Goal: Information Seeking & Learning: Find specific fact

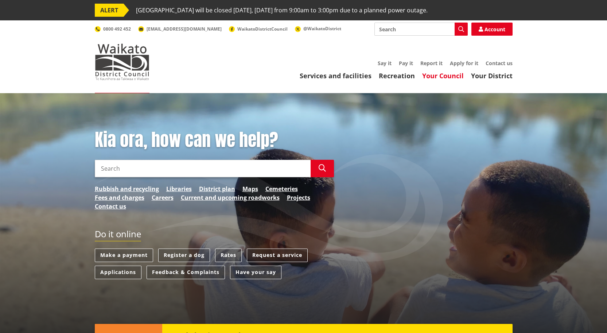
click at [446, 74] on link "Your Council" at bounding box center [443, 75] width 42 height 9
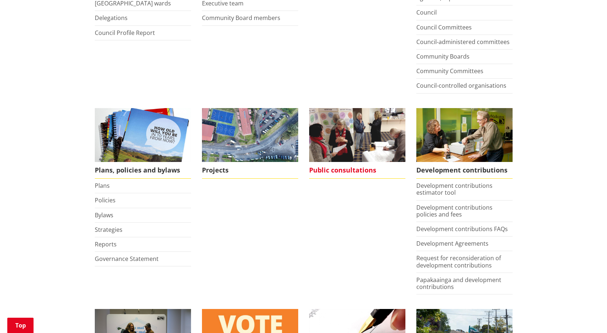
scroll to position [258, 0]
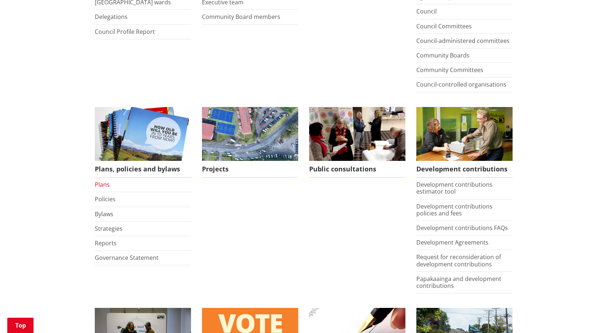
click at [104, 187] on link "Plans" at bounding box center [102, 185] width 15 height 8
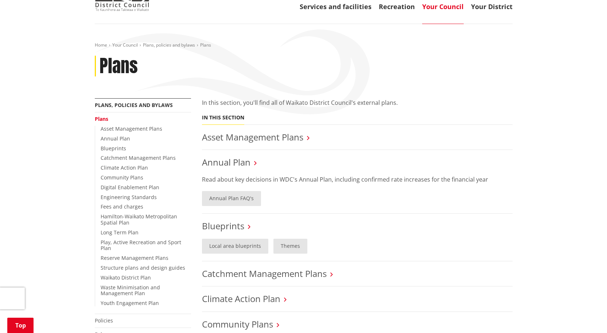
scroll to position [92, 0]
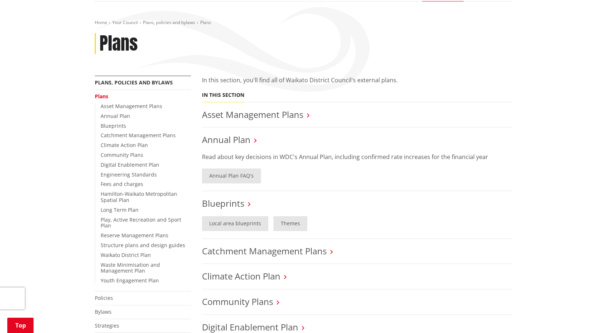
drag, startPoint x: 602, startPoint y: 121, endPoint x: 584, endPoint y: 123, distance: 18.3
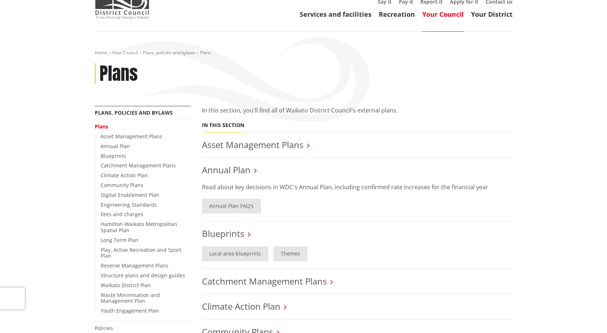
scroll to position [60, 0]
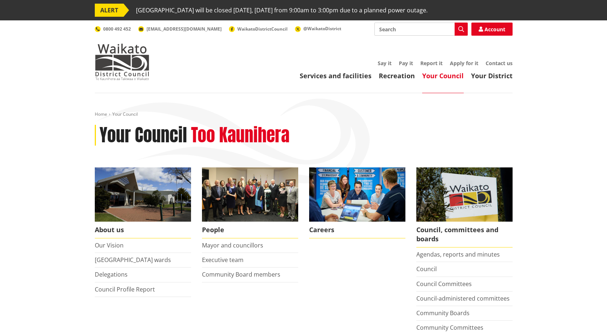
scroll to position [258, 0]
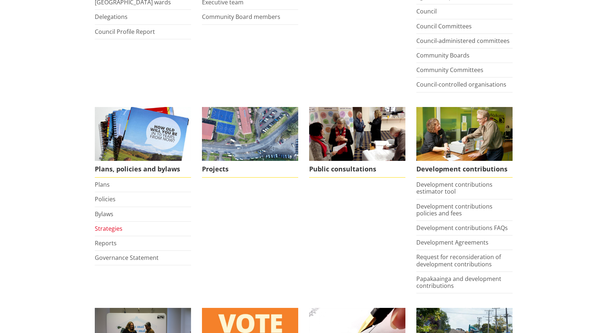
click at [105, 227] on link "Strategies" at bounding box center [109, 229] width 28 height 8
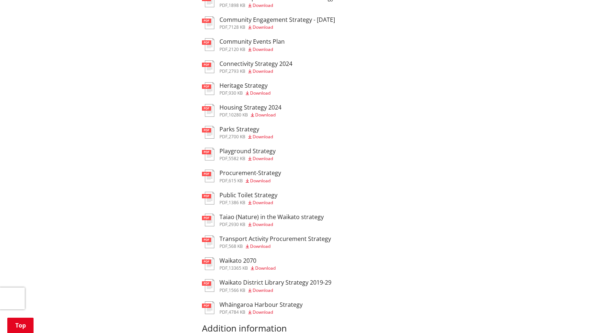
scroll to position [320, 0]
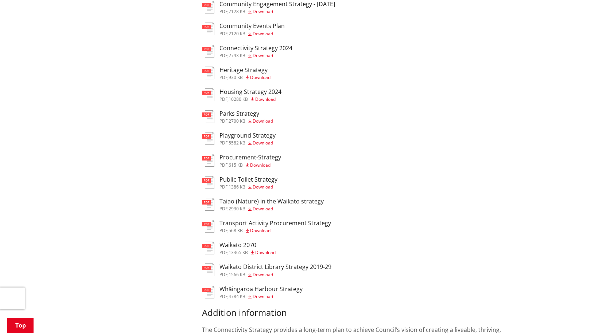
click at [244, 245] on h3 "Waikato 2070" at bounding box center [247, 245] width 56 height 7
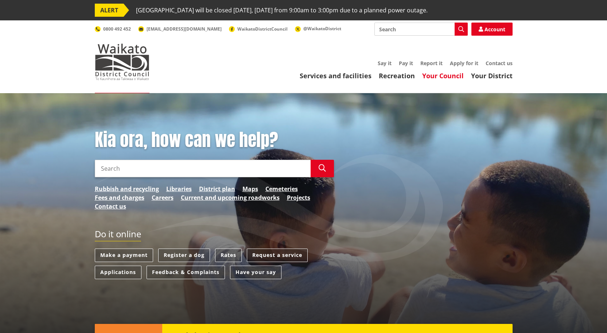
click at [433, 79] on link "Your Council" at bounding box center [443, 75] width 42 height 9
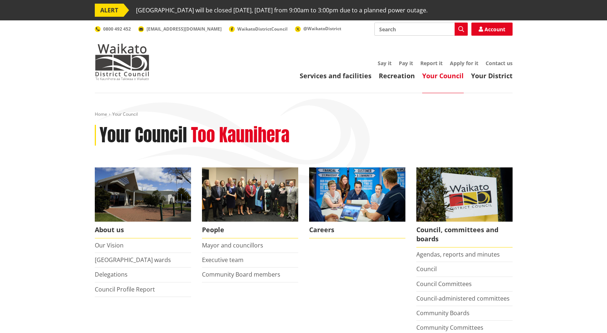
click at [396, 32] on input "Search" at bounding box center [420, 29] width 93 height 13
type input "water rates"
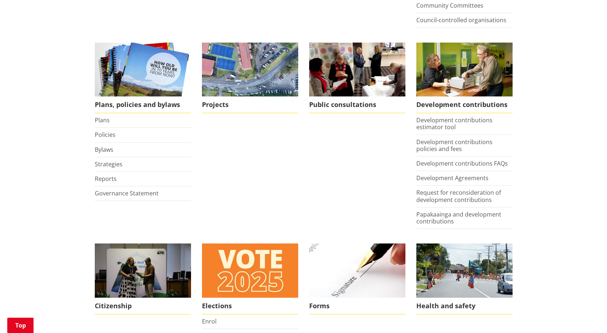
scroll to position [158, 0]
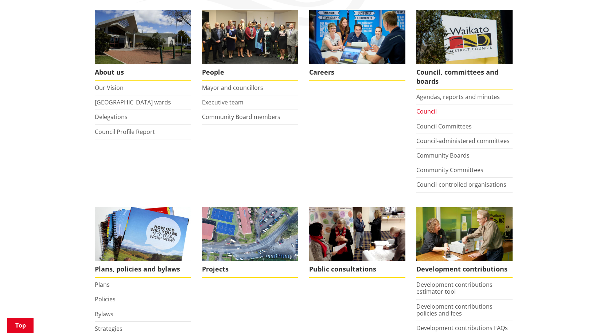
click at [423, 112] on link "Council" at bounding box center [426, 111] width 20 height 8
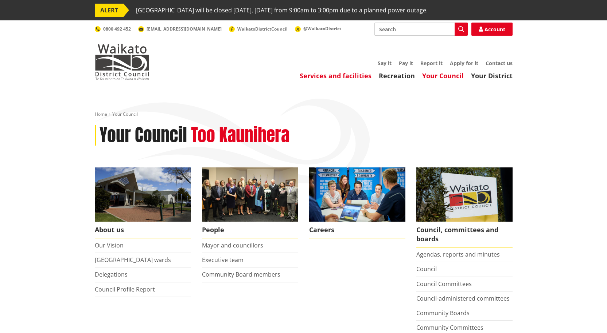
click at [334, 76] on link "Services and facilities" at bounding box center [335, 75] width 72 height 9
click at [334, 75] on link "Services and facilities" at bounding box center [335, 75] width 72 height 9
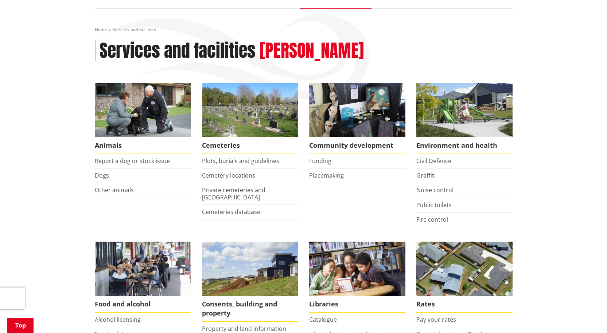
scroll to position [136, 0]
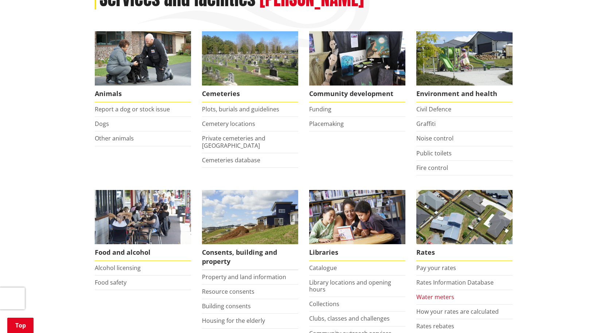
click at [438, 299] on link "Water meters" at bounding box center [435, 297] width 38 height 8
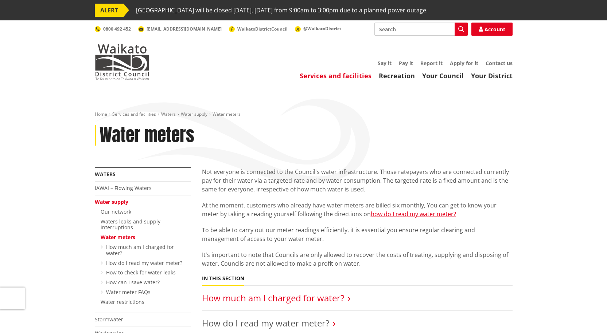
click at [271, 302] on link "How much am I charged for water?" at bounding box center [273, 298] width 142 height 12
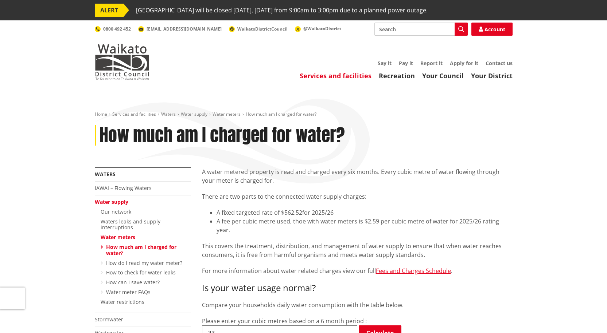
click at [289, 213] on span "A fixed targeted rate of $562.52" at bounding box center [259, 213] width 86 height 8
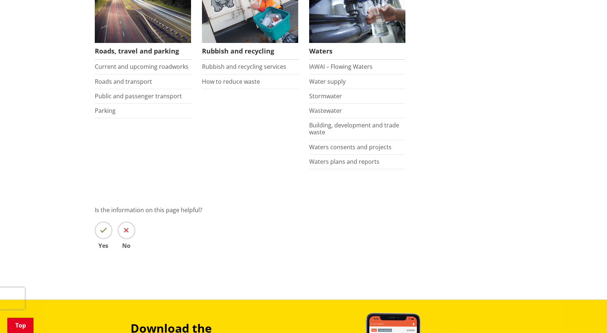
scroll to position [579, 0]
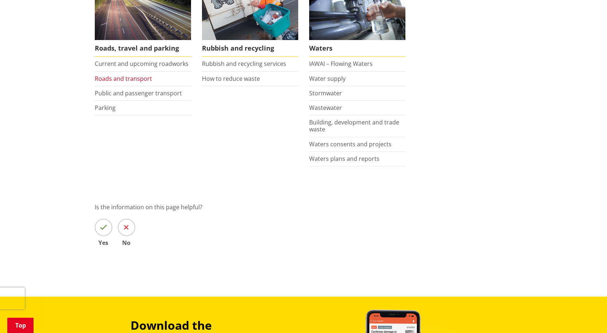
click at [117, 78] on link "Roads and transport" at bounding box center [123, 79] width 57 height 8
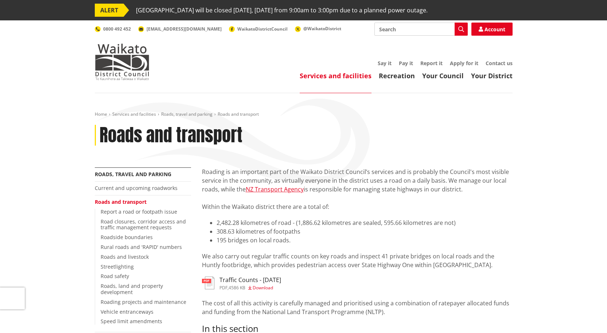
click at [265, 288] on span "Download" at bounding box center [262, 288] width 20 height 6
